Goal: Check status: Check status

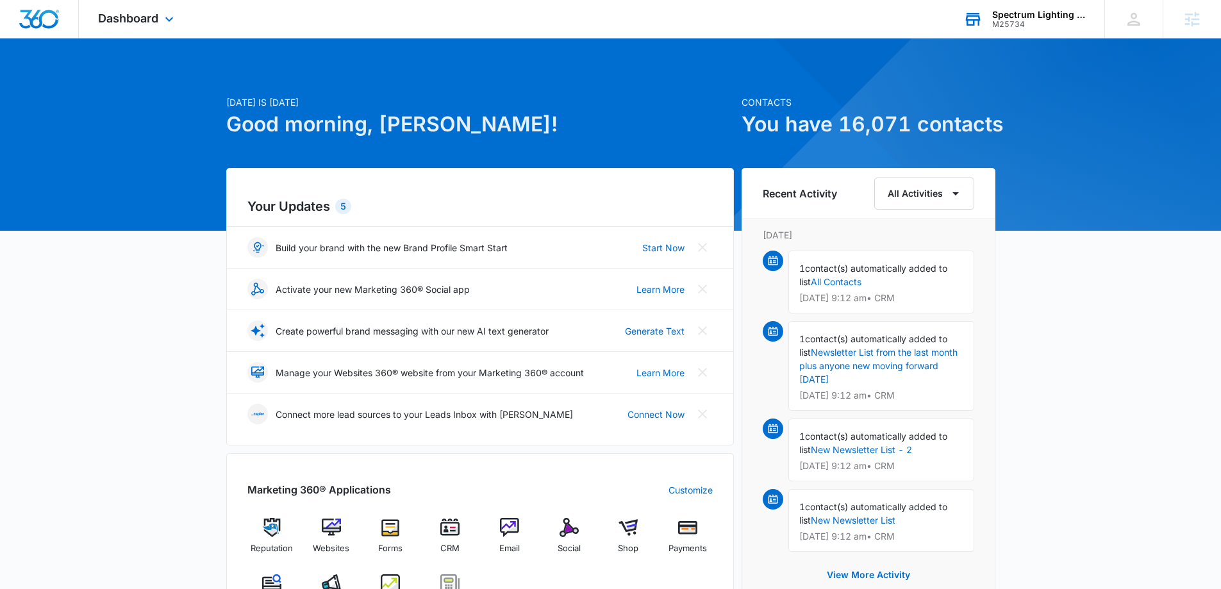
click at [996, 26] on div "M25734" at bounding box center [1039, 24] width 94 height 9
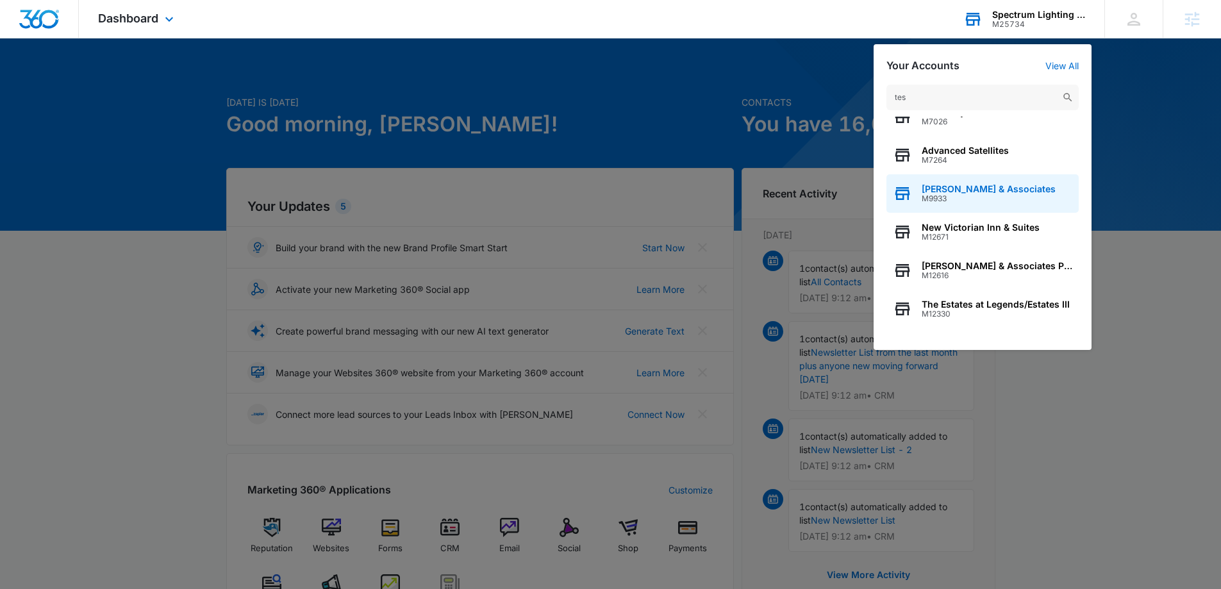
scroll to position [164, 0]
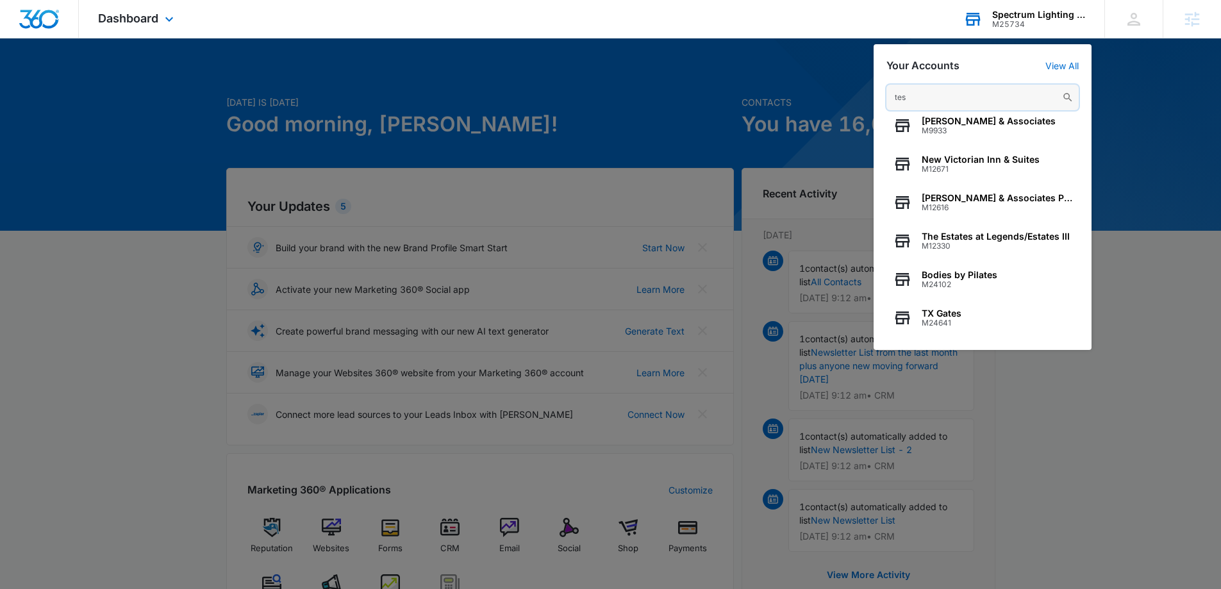
click at [917, 96] on input "tes" at bounding box center [982, 98] width 192 height 26
paste input "M308625"
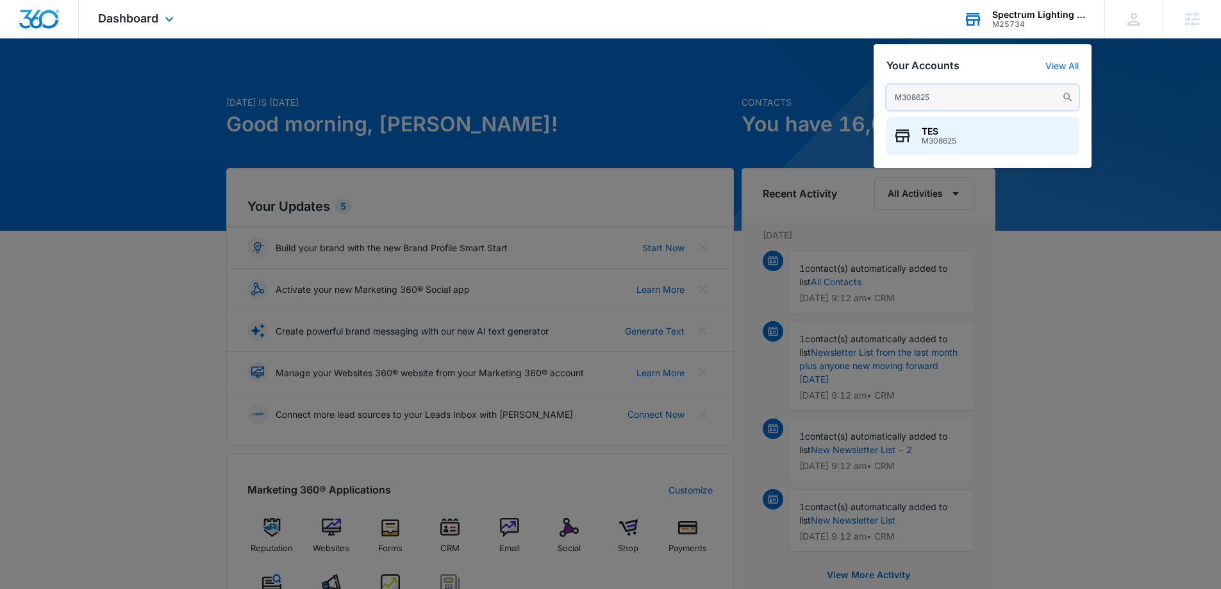
type input "M308625"
click at [912, 135] on div "TES M308625" at bounding box center [982, 136] width 192 height 38
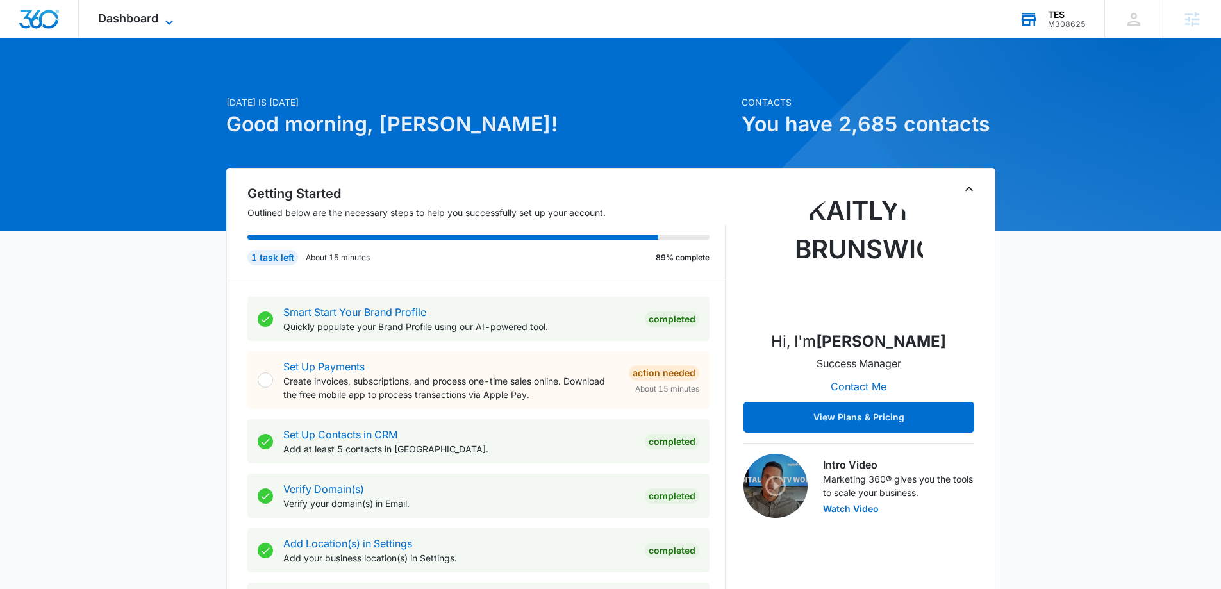
click at [175, 19] on icon at bounding box center [168, 22] width 15 height 15
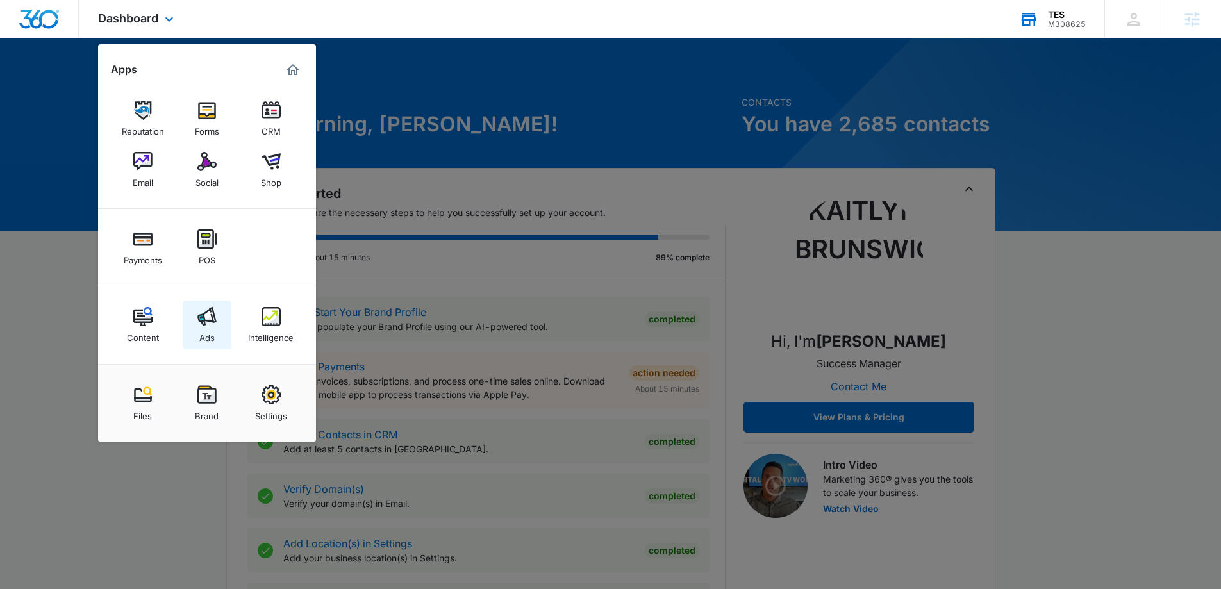
click at [201, 322] on img at bounding box center [206, 316] width 19 height 19
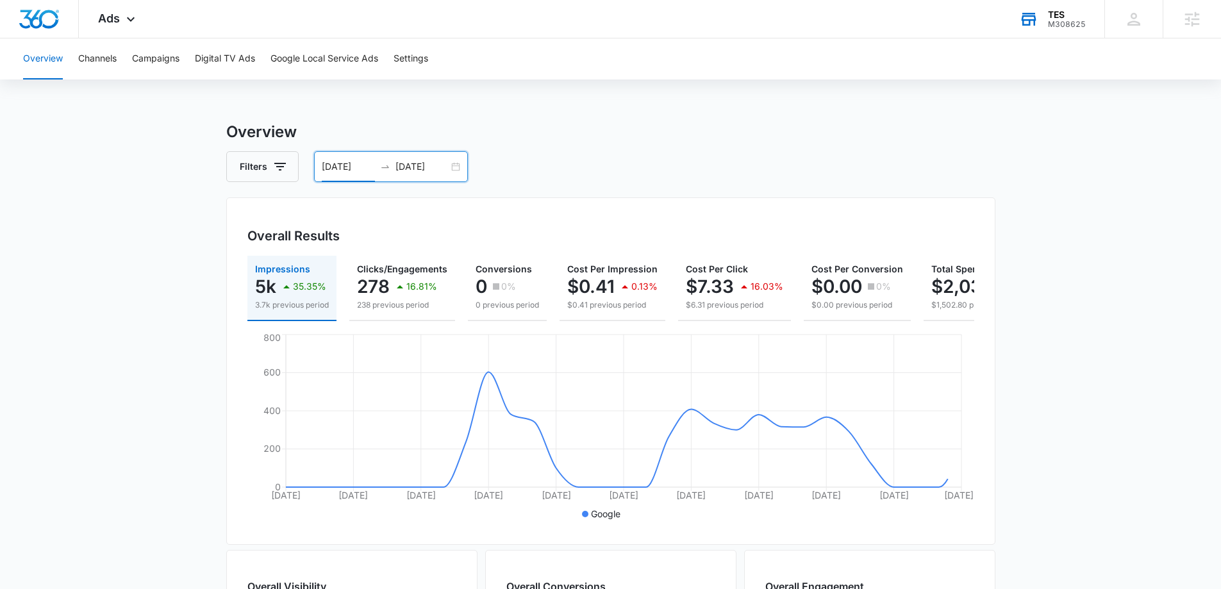
click at [340, 169] on input "[DATE]" at bounding box center [348, 167] width 53 height 14
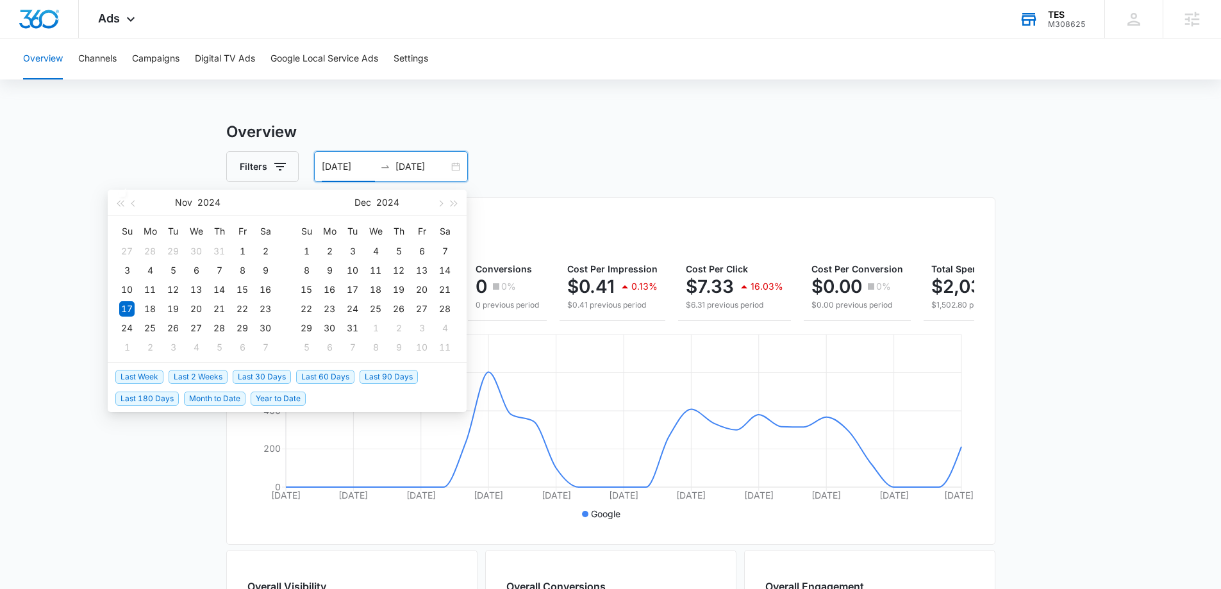
click at [258, 377] on span "Last 30 Days" at bounding box center [262, 377] width 58 height 14
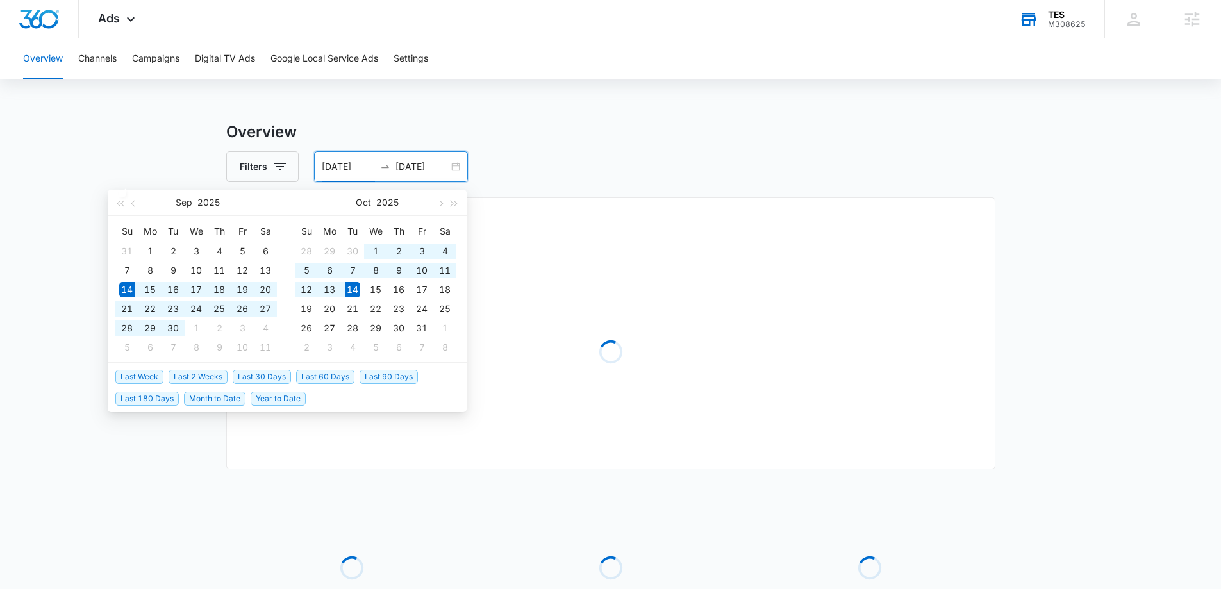
type input "[DATE]"
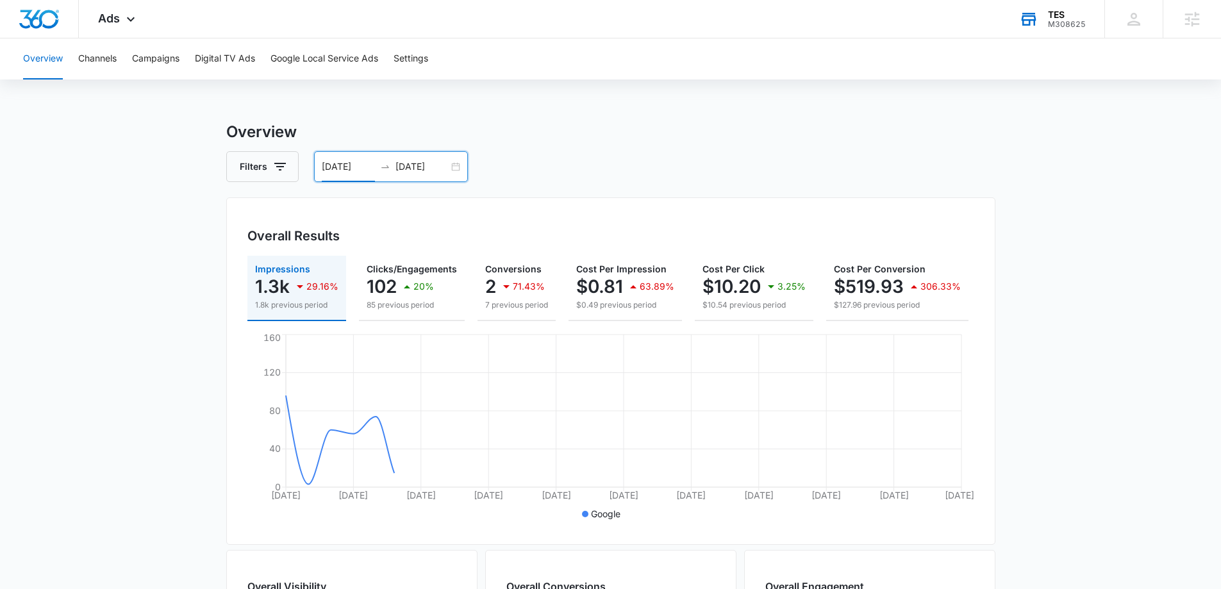
click at [127, 288] on main "Overview Filters [DATE] [DATE] Overall Results Impressions 1.3k 29.16% 1.8k pre…" at bounding box center [610, 580] width 1221 height 920
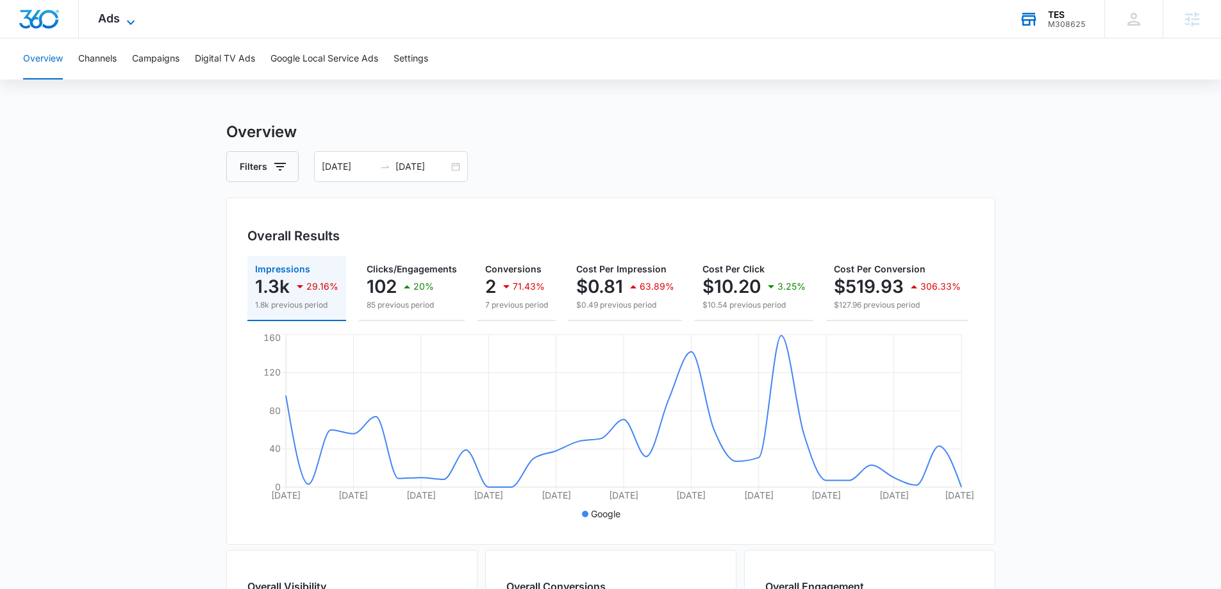
click at [98, 20] on span "Ads" at bounding box center [109, 18] width 22 height 13
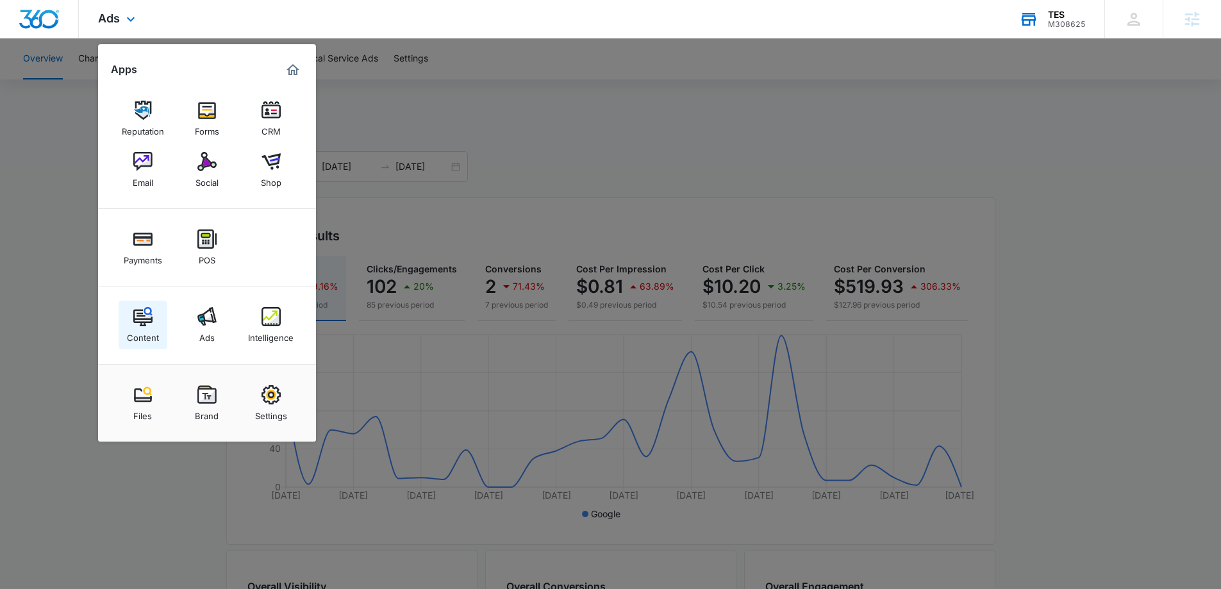
click at [151, 325] on img at bounding box center [142, 316] width 19 height 19
